Goal: Find specific page/section: Find specific page/section

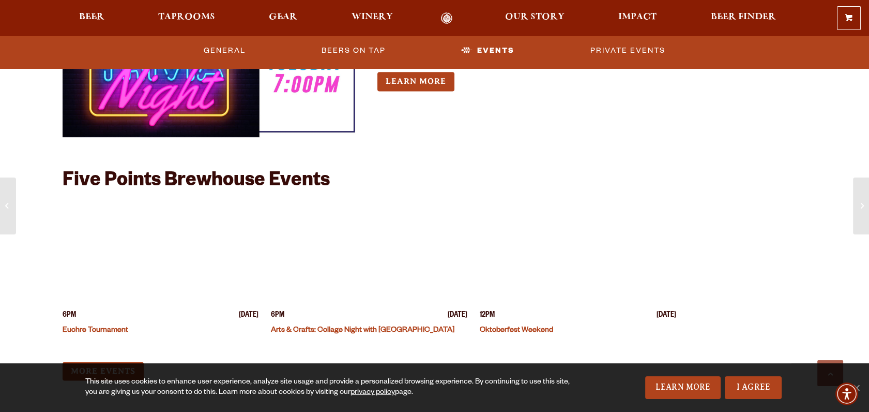
scroll to position [2931, 0]
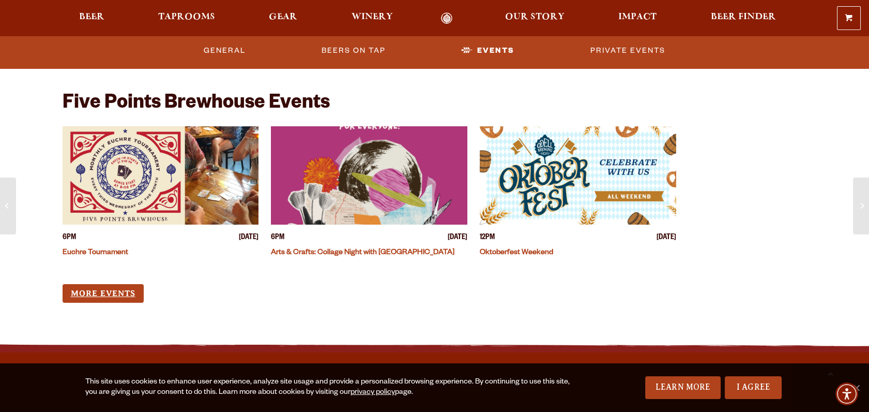
drag, startPoint x: 114, startPoint y: 295, endPoint x: 119, endPoint y: 294, distance: 5.3
click at [114, 295] on link "More Events" at bounding box center [103, 293] width 81 height 19
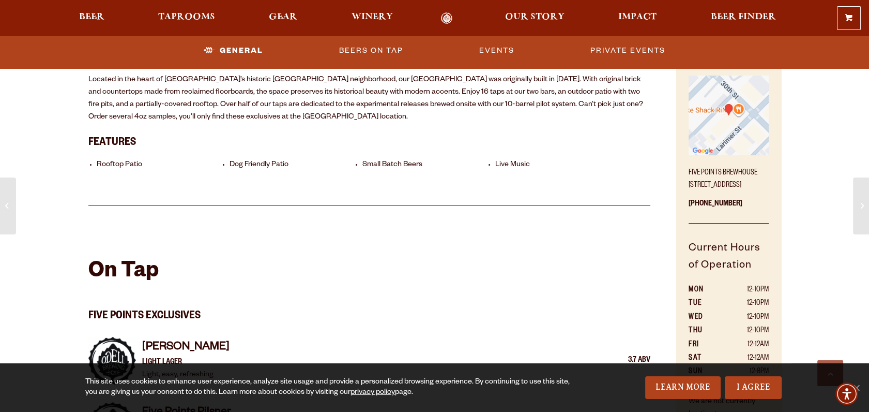
scroll to position [517, 0]
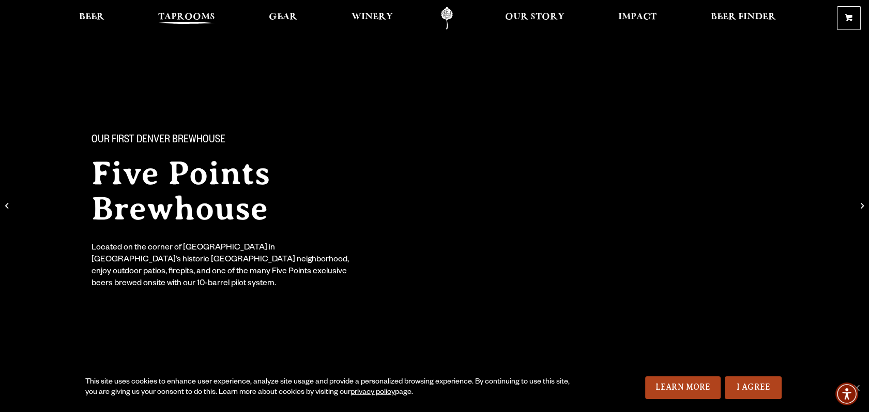
click at [199, 16] on span "Taprooms" at bounding box center [186, 17] width 57 height 8
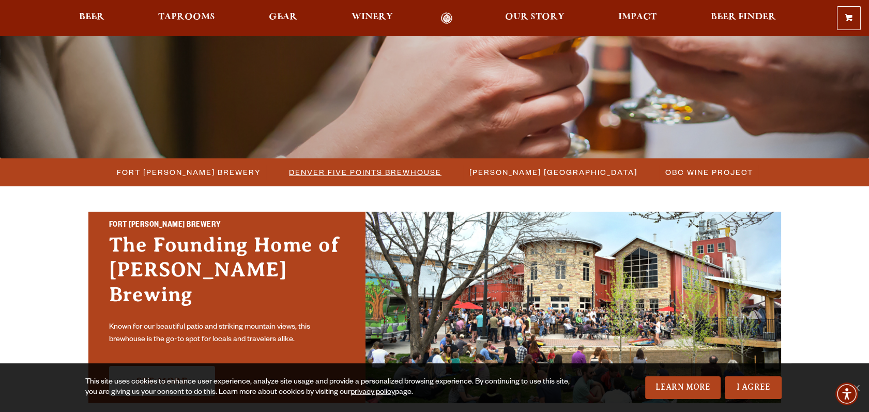
scroll to position [172, 0]
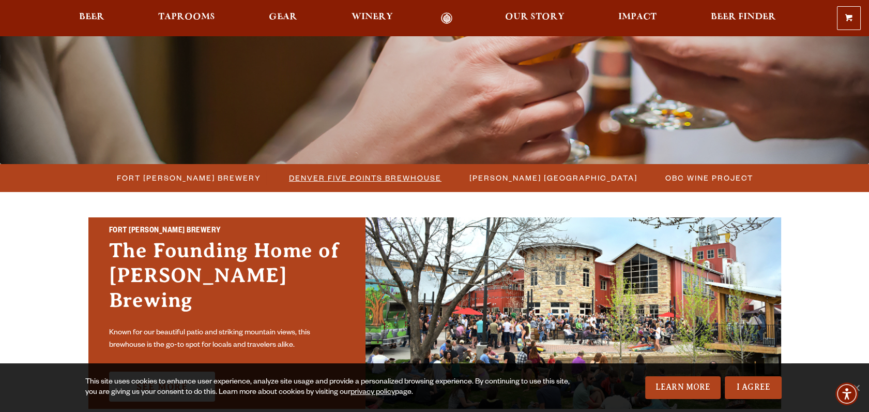
click at [370, 175] on span "Denver Five Points Brewhouse" at bounding box center [365, 177] width 153 height 15
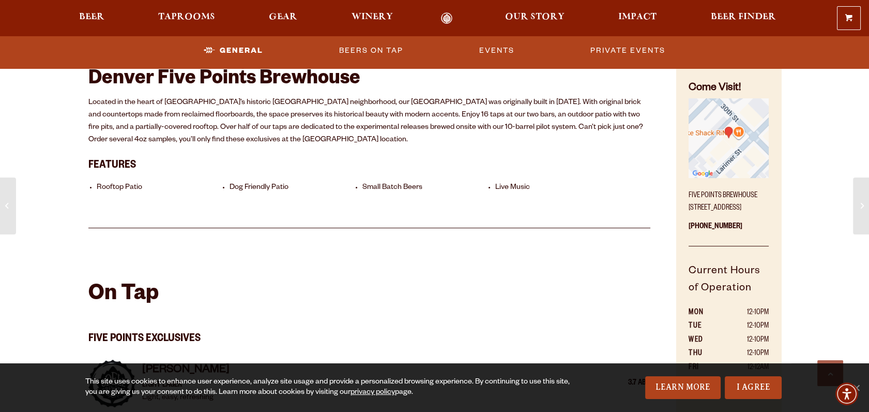
scroll to position [517, 0]
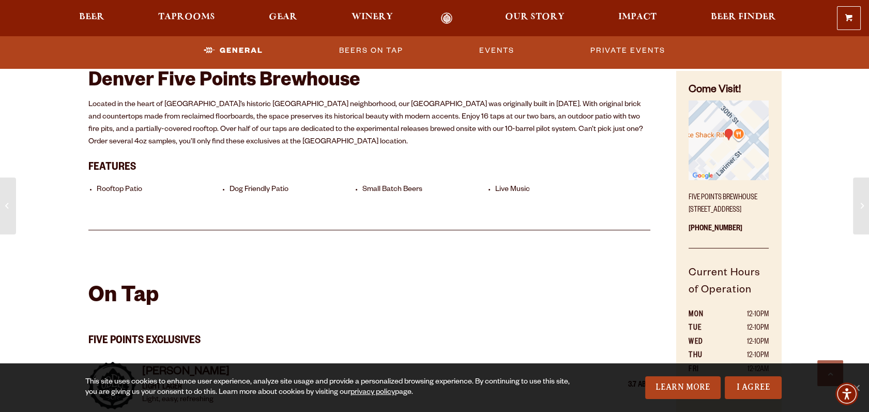
drag, startPoint x: 688, startPoint y: 199, endPoint x: 740, endPoint y: 223, distance: 57.8
click at [740, 223] on div "Come Visit! [GEOGRAPHIC_DATA] [STREET_ADDRESS] [PHONE_NUMBER] Current Hours of …" at bounding box center [729, 277] width 104 height 412
drag, startPoint x: 740, startPoint y: 223, endPoint x: 712, endPoint y: 203, distance: 35.2
copy p "Five Points Brewhouse [STREET_ADDRESS]"
